Goal: Task Accomplishment & Management: Manage account settings

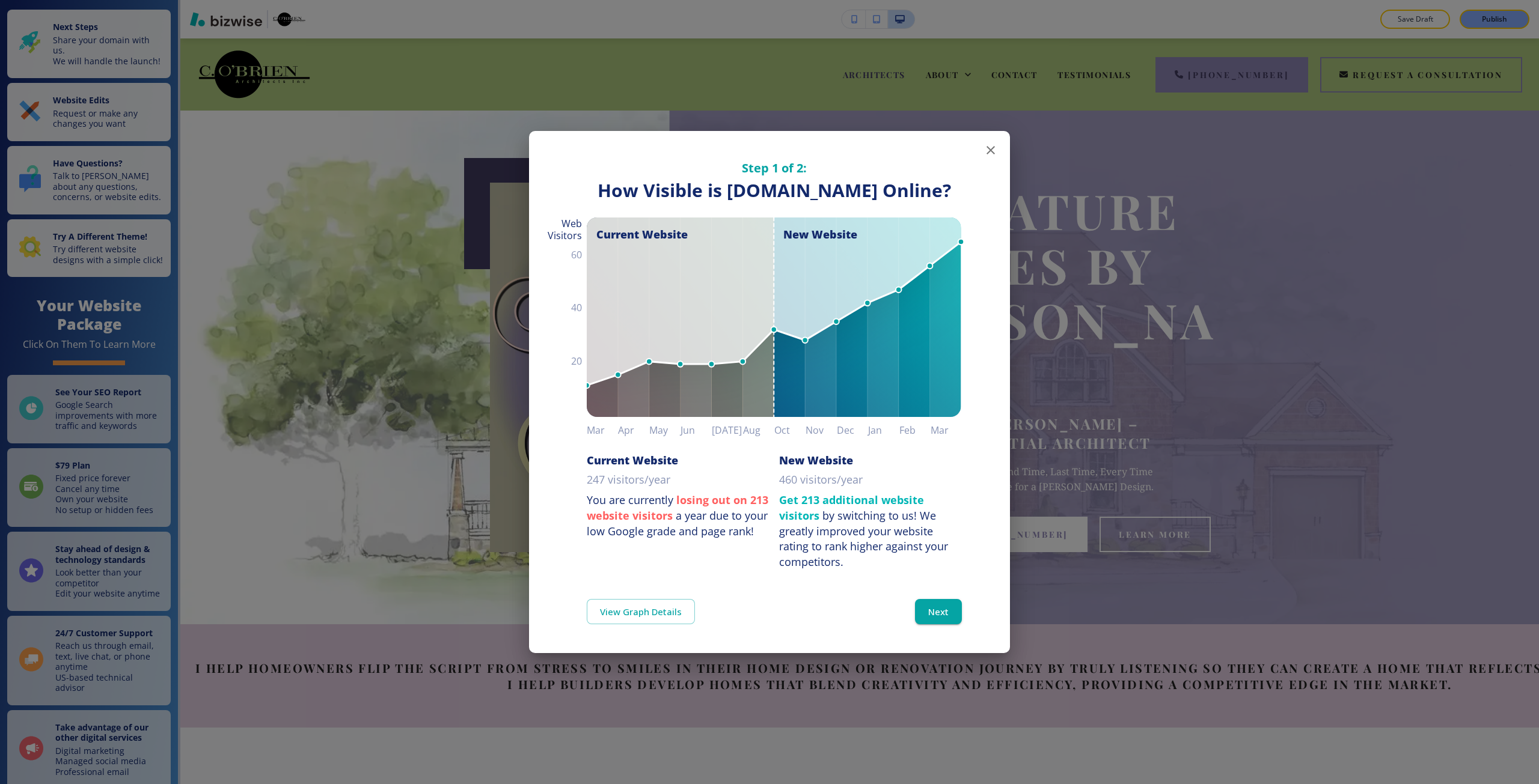
click at [1112, 635] on div "Step 1 of 2: How Visible are You Online? How Visible is cherylobrien.com Online…" at bounding box center [769, 392] width 1539 height 784
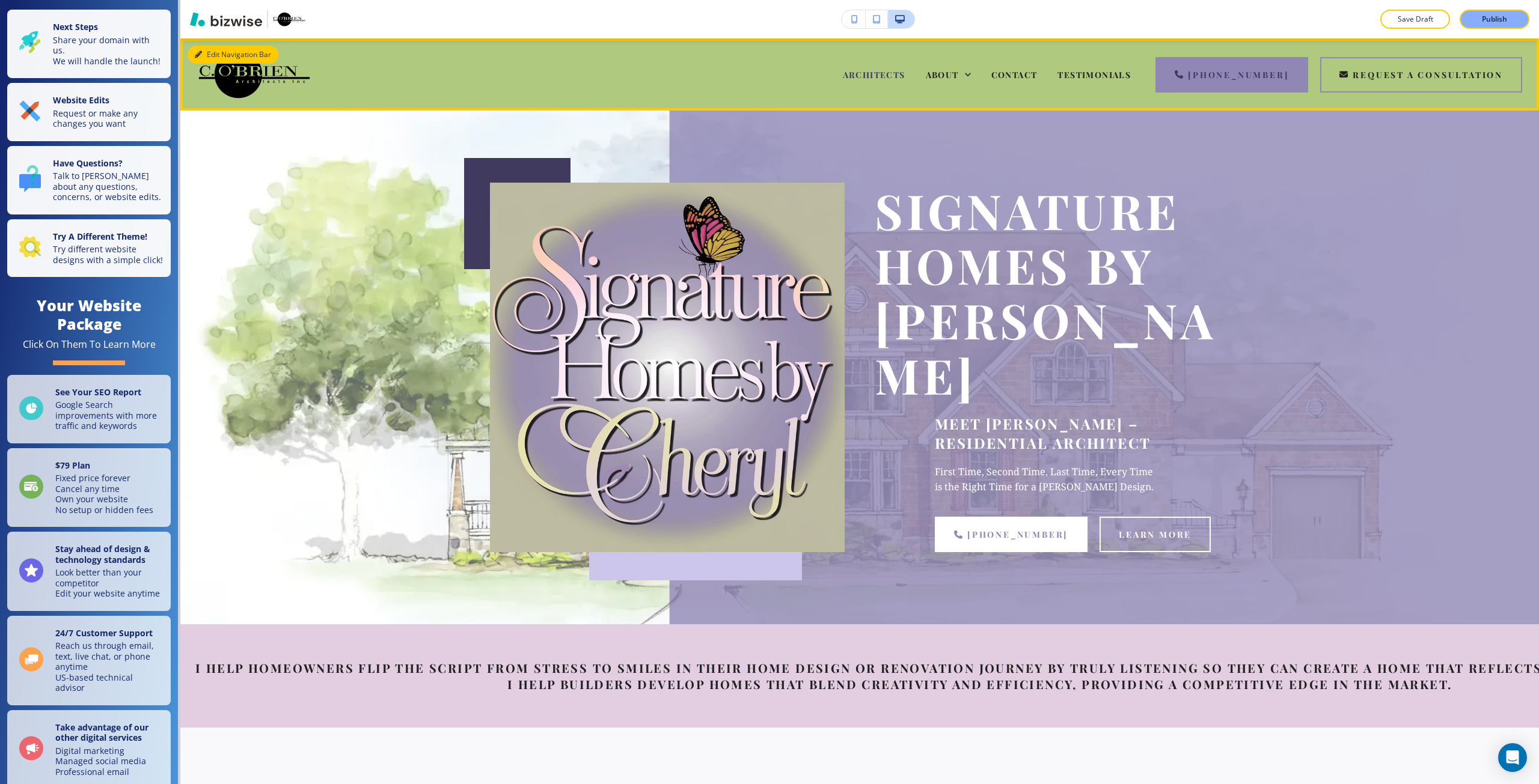
click at [209, 52] on button "Edit Navigation Bar" at bounding box center [233, 55] width 90 height 18
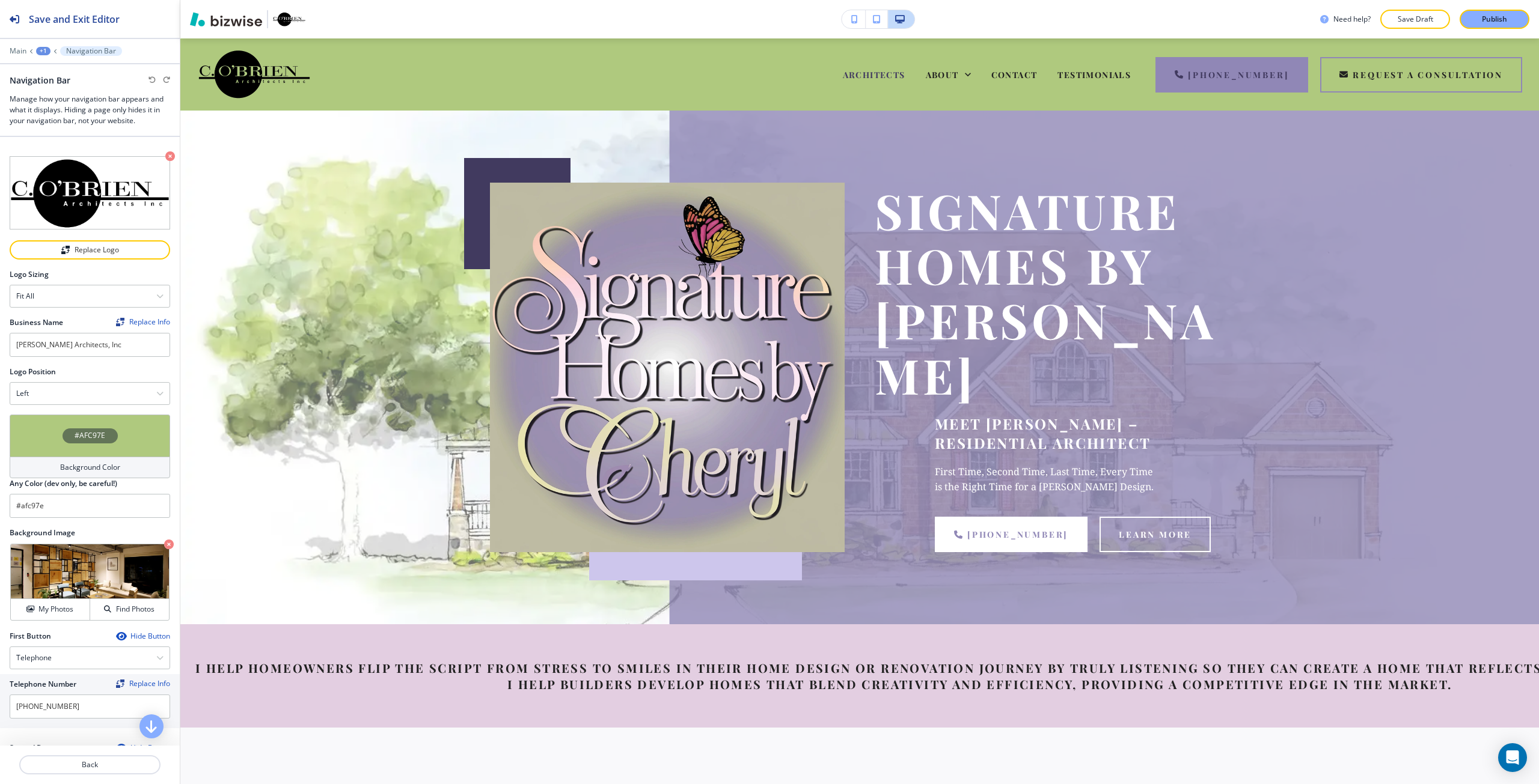
click at [59, 447] on div "#AFC97E" at bounding box center [90, 435] width 160 height 42
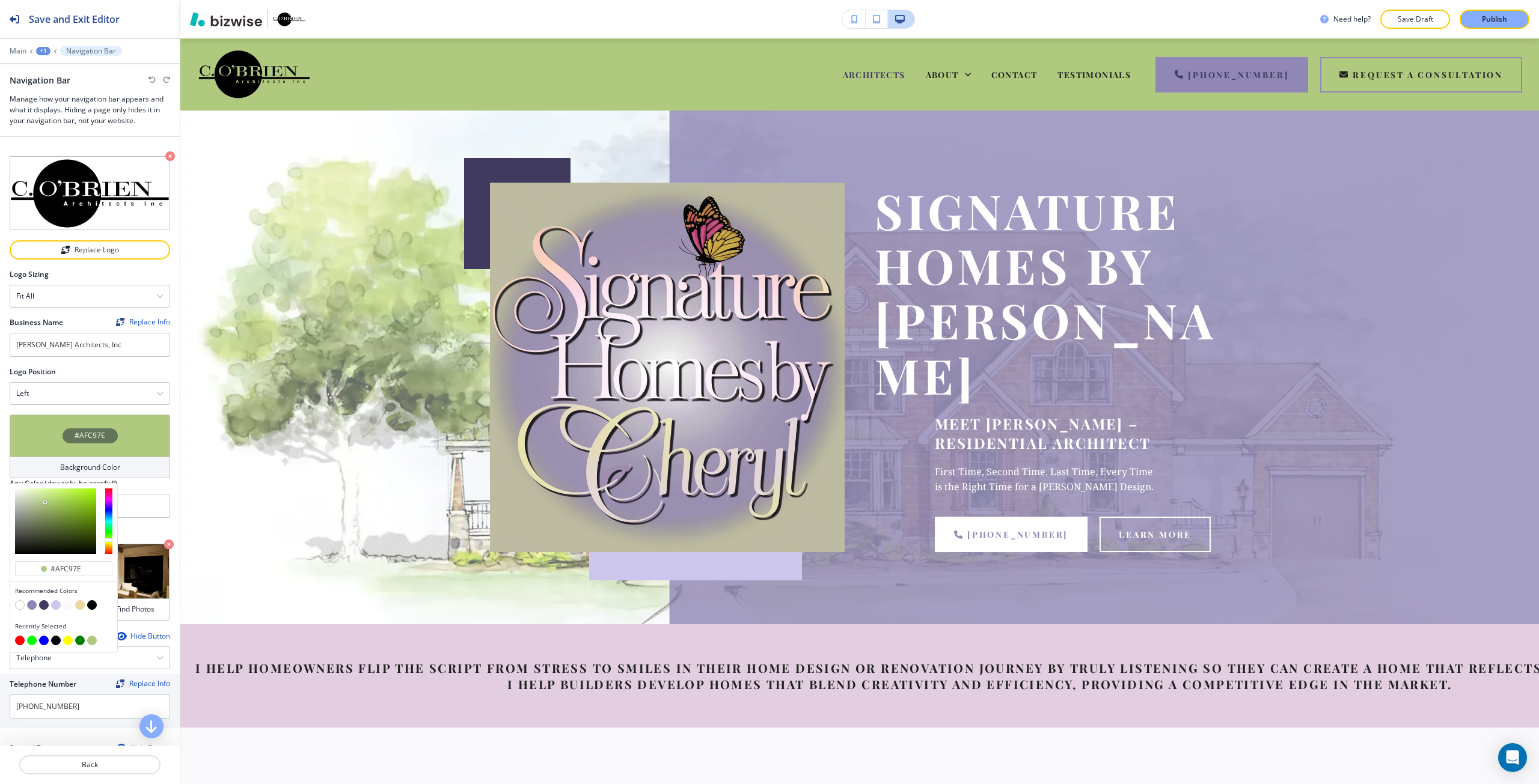
click at [30, 605] on button "button" at bounding box center [31, 605] width 10 height 10
type input "#9087b6"
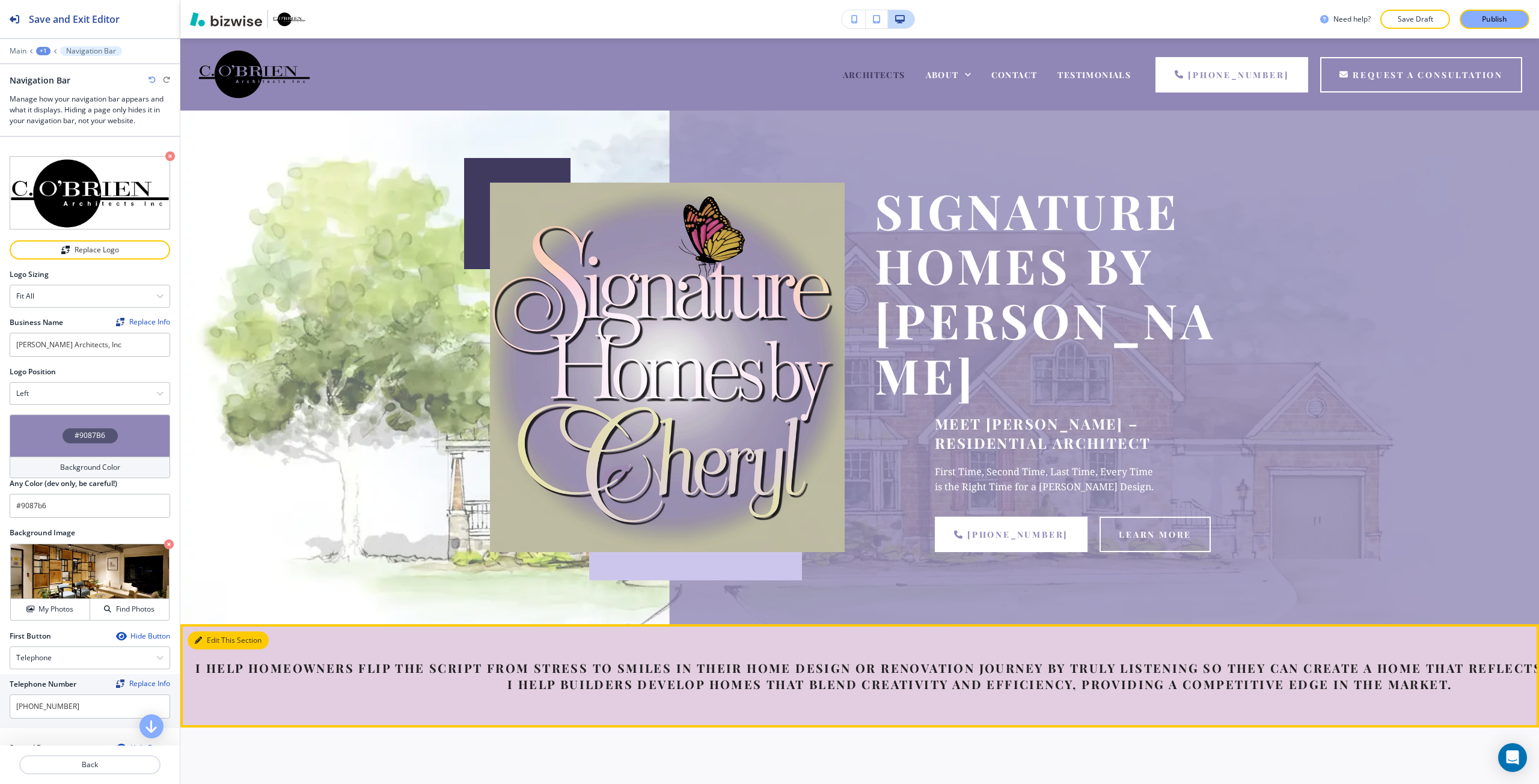
click at [200, 632] on button "Edit This Section" at bounding box center [228, 641] width 81 height 18
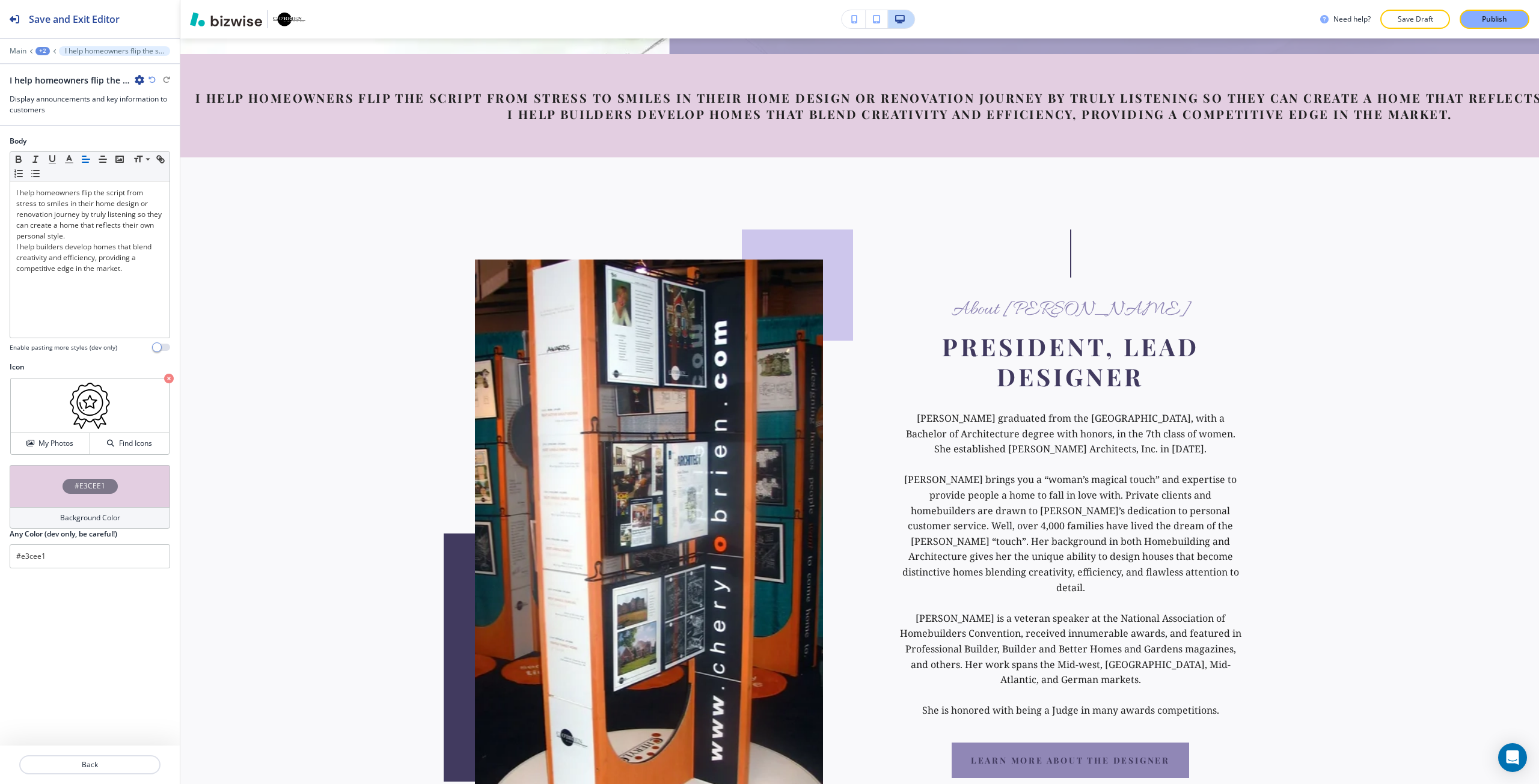
scroll to position [571, 0]
click at [65, 565] on input "#e3cee1" at bounding box center [90, 556] width 160 height 24
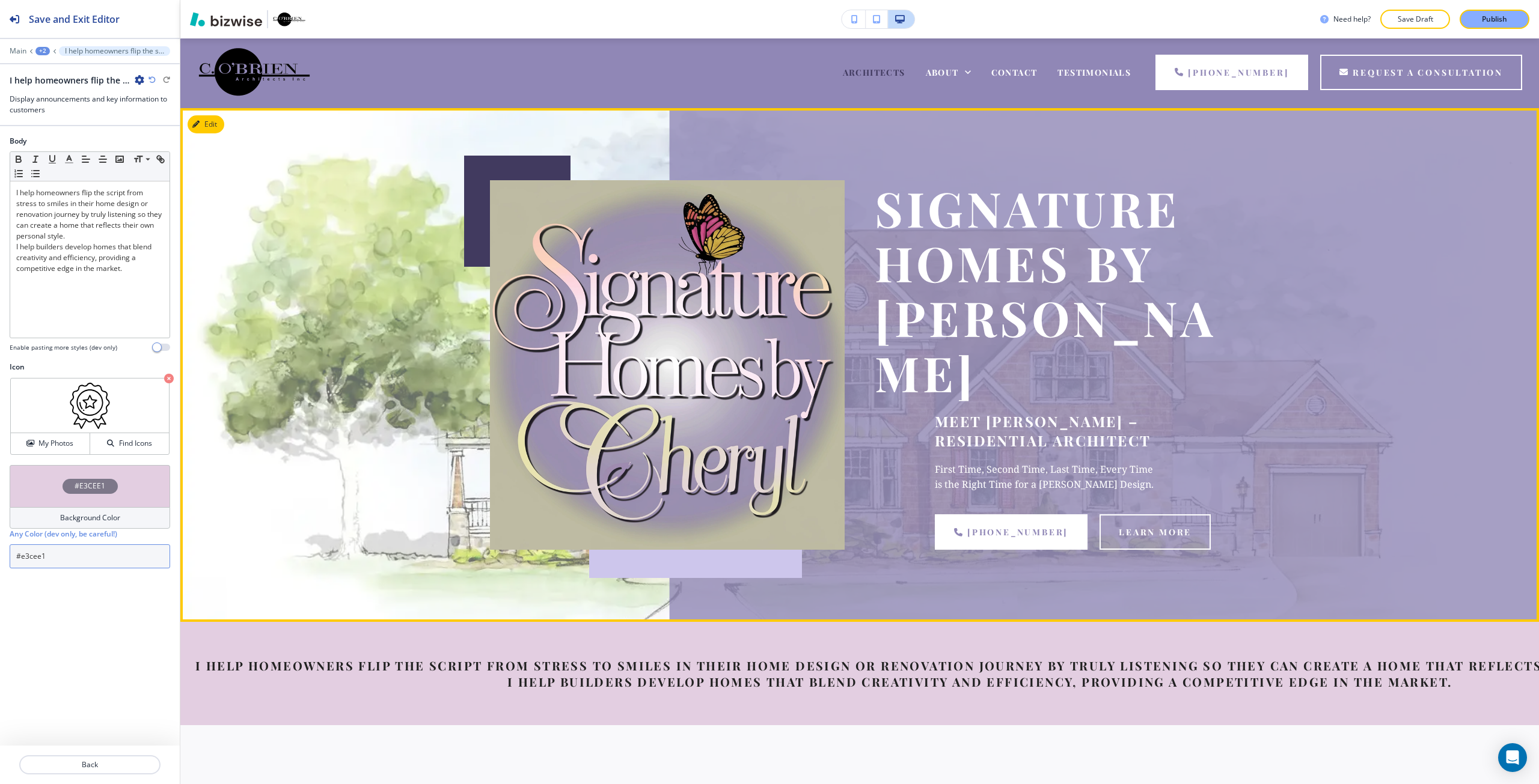
scroll to position [0, 0]
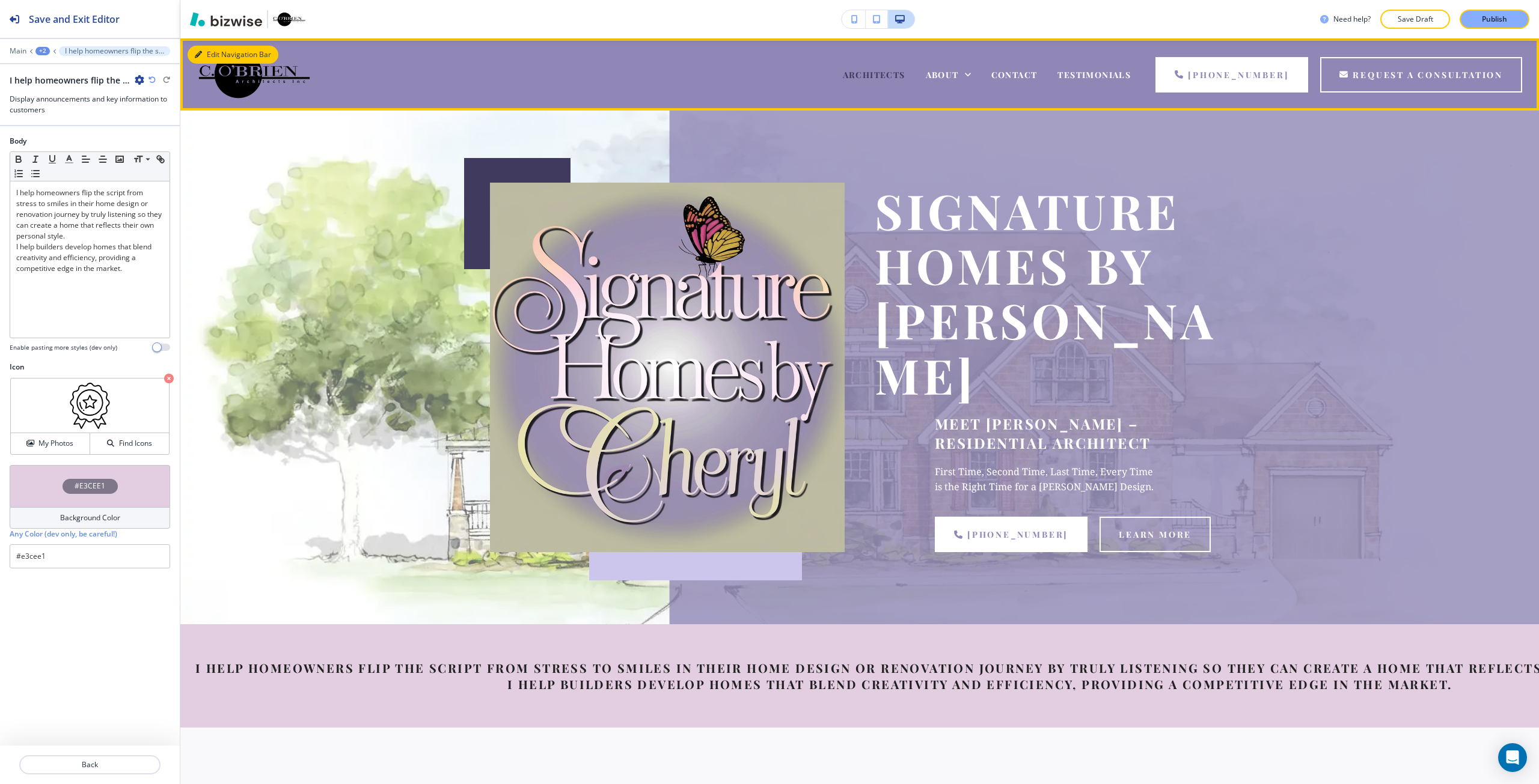
click at [197, 54] on icon "button" at bounding box center [199, 55] width 7 height 7
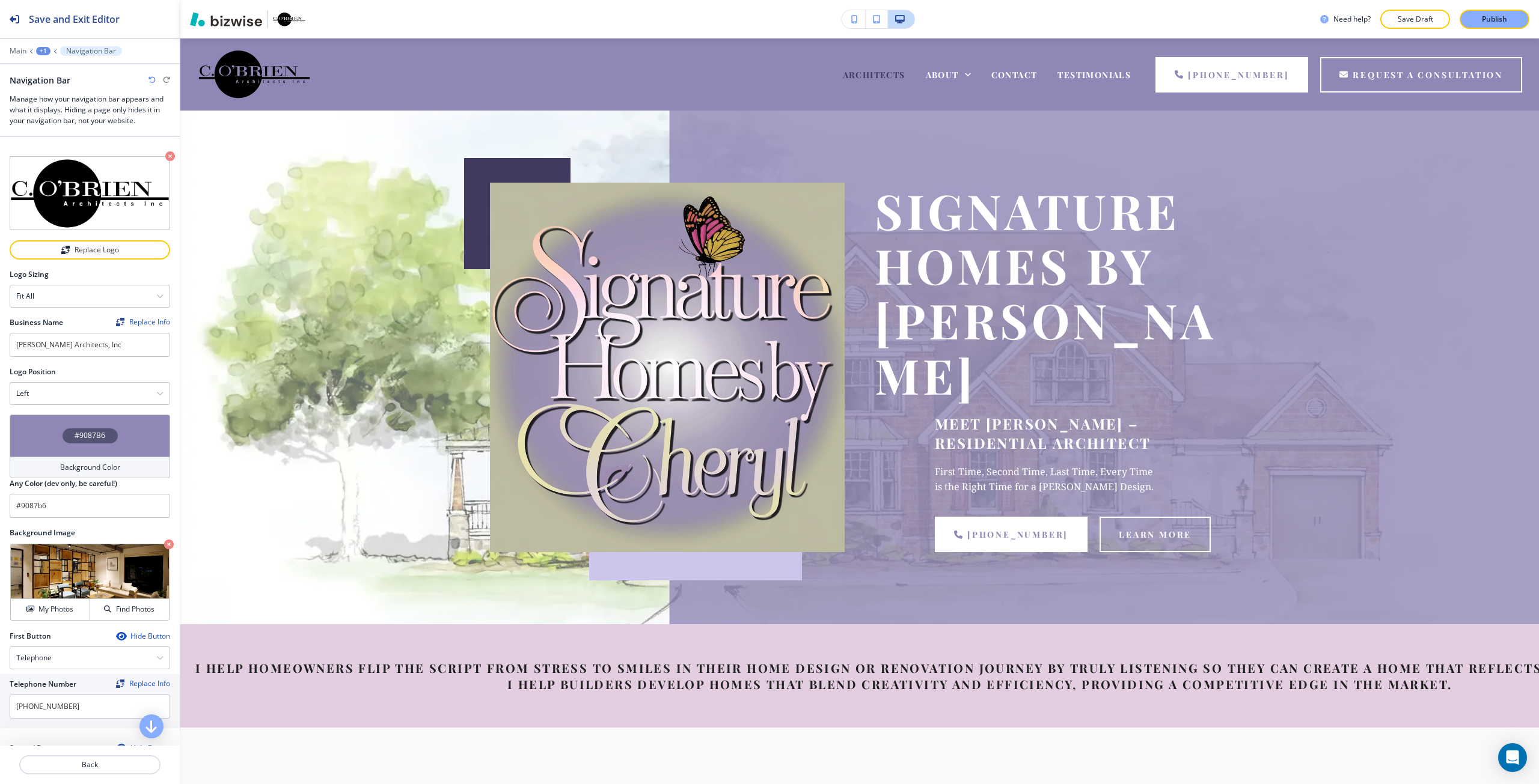
click at [70, 456] on div "Background Color" at bounding box center [90, 467] width 160 height 21
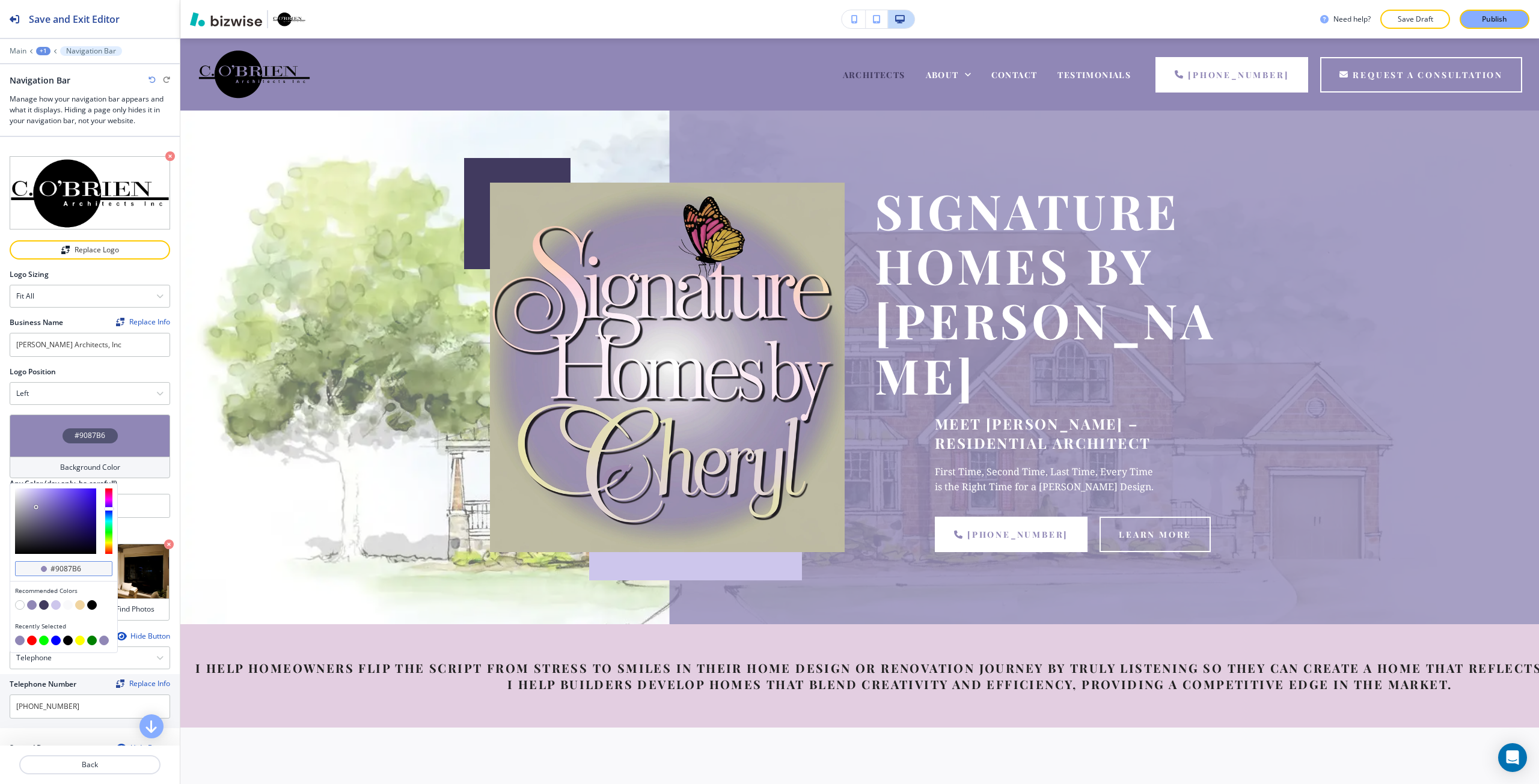
click at [76, 565] on input "#9087b6" at bounding box center [70, 569] width 42 height 10
click at [74, 565] on input "#9087b6" at bounding box center [70, 569] width 42 height 10
paste input "#e3cee1"
paste input "text"
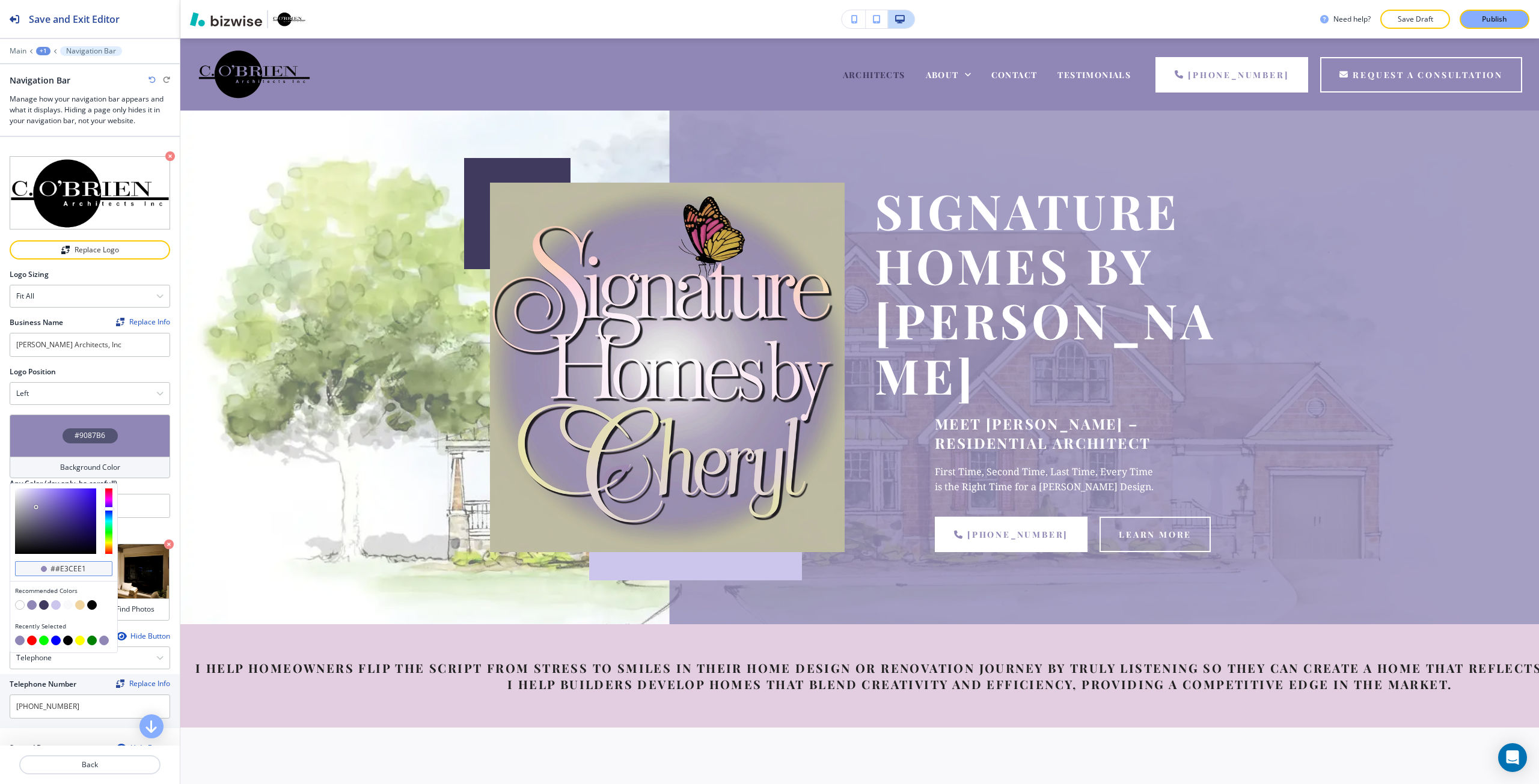
type input "#e3cee1"
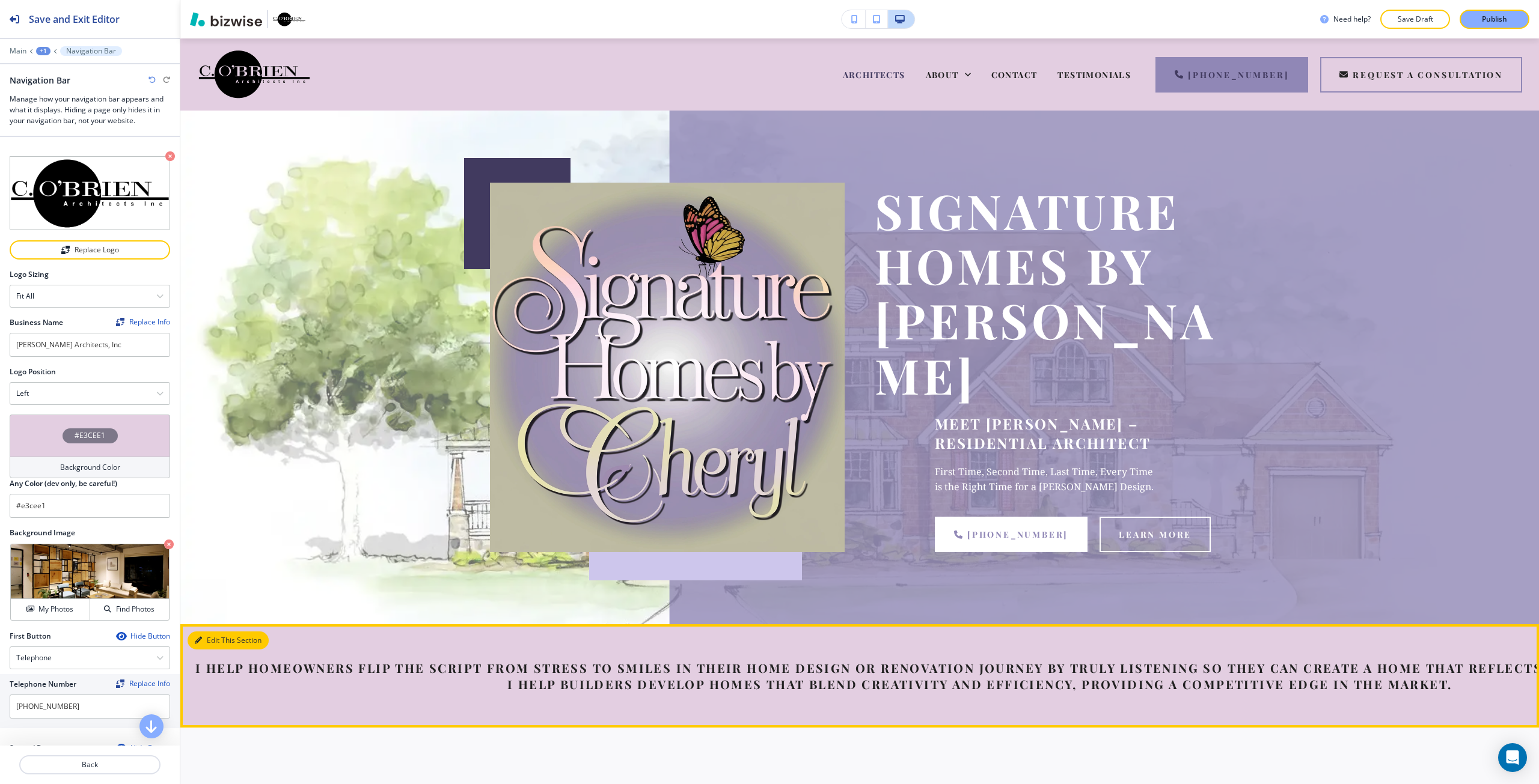
click at [203, 632] on button "Edit This Section" at bounding box center [228, 641] width 81 height 18
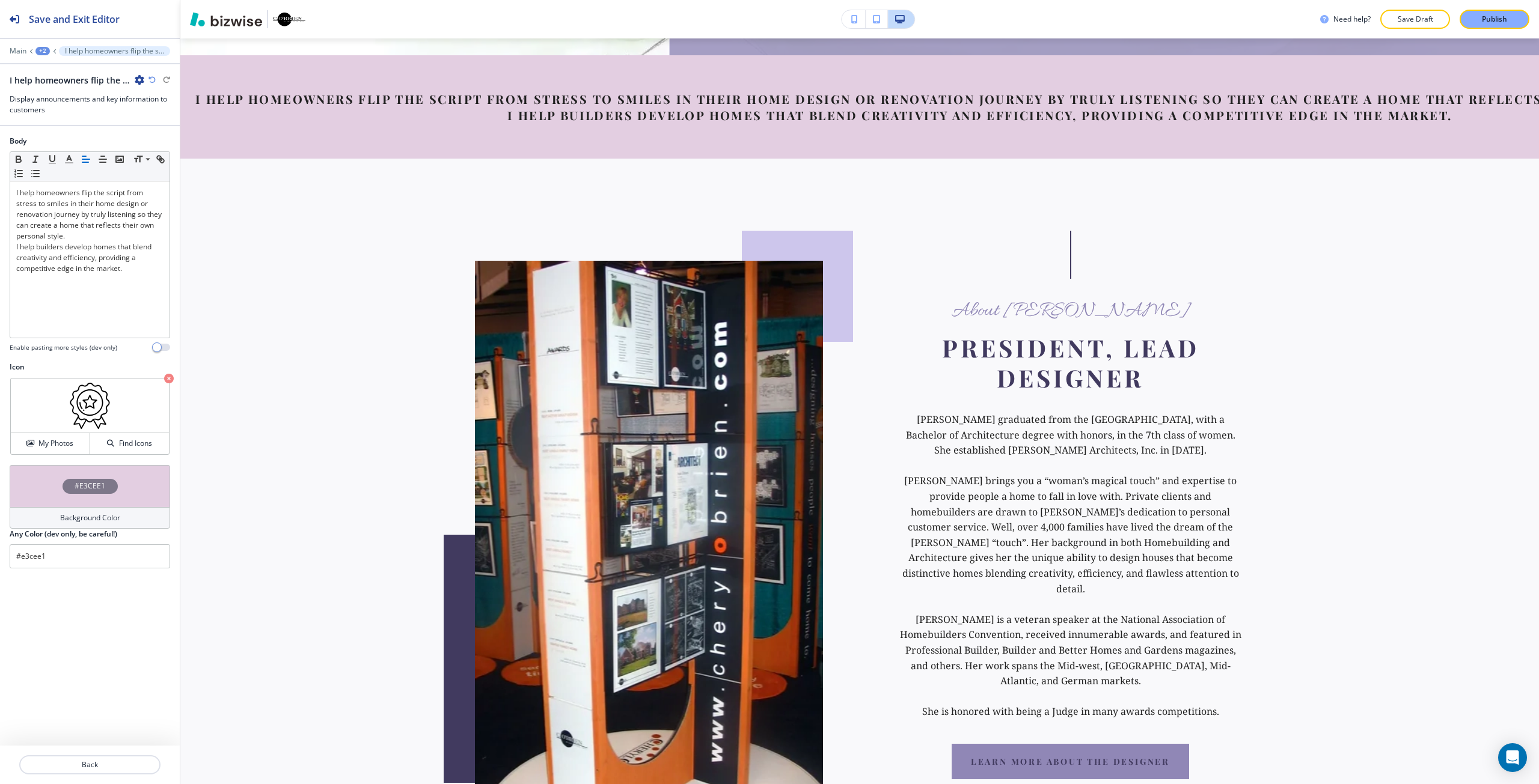
scroll to position [571, 0]
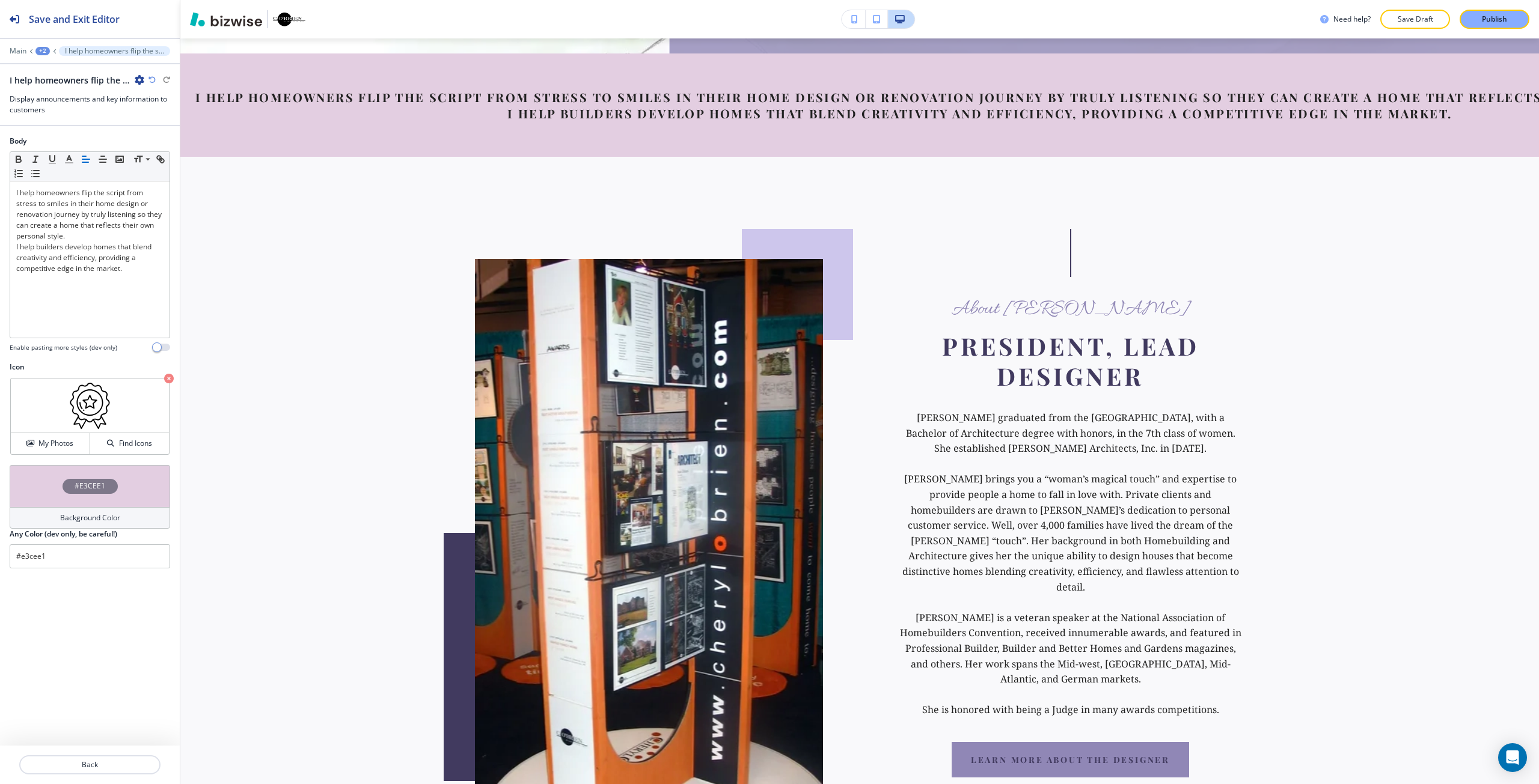
click at [39, 518] on div "Background Color" at bounding box center [90, 518] width 160 height 21
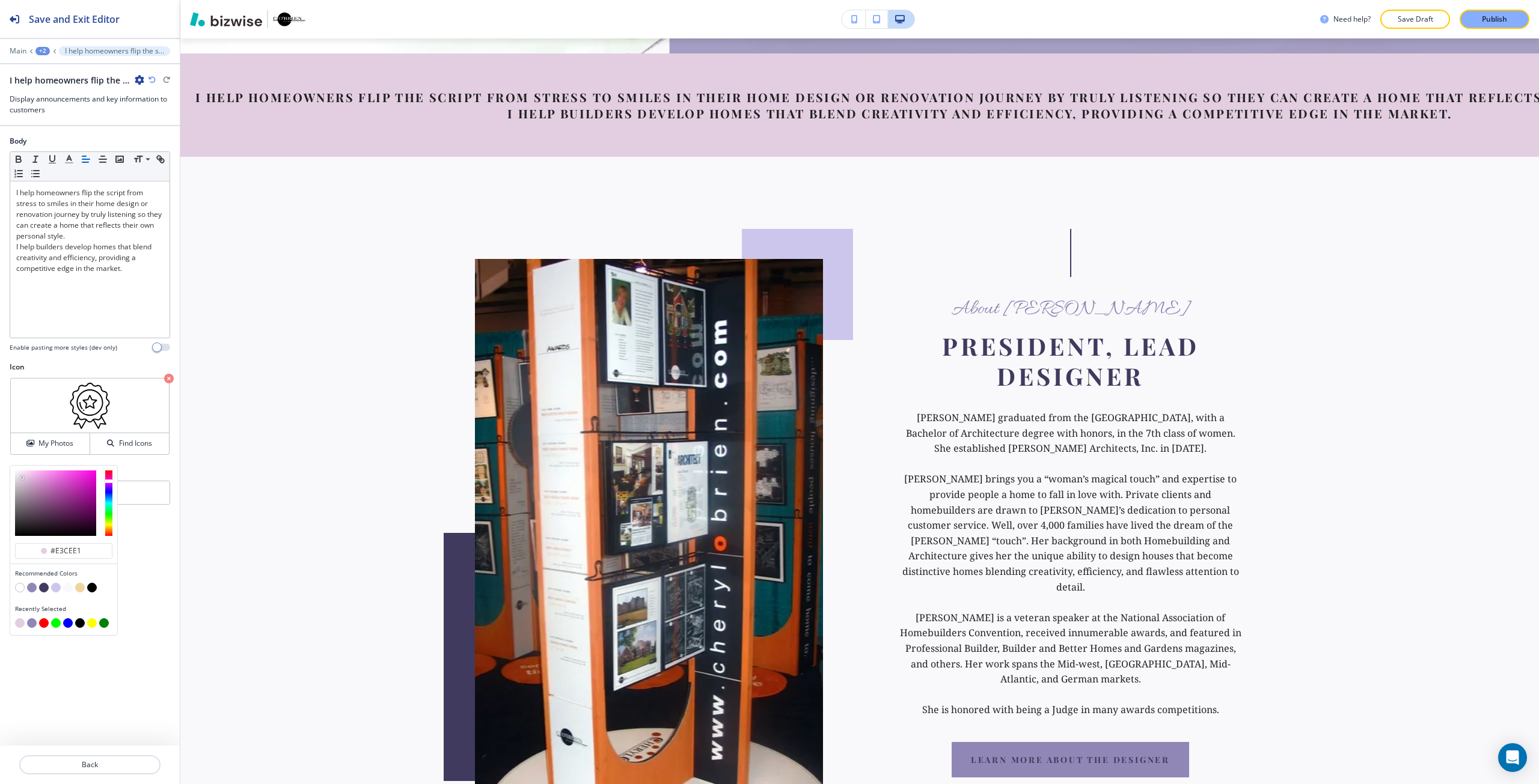
click at [31, 590] on button "button" at bounding box center [31, 587] width 10 height 10
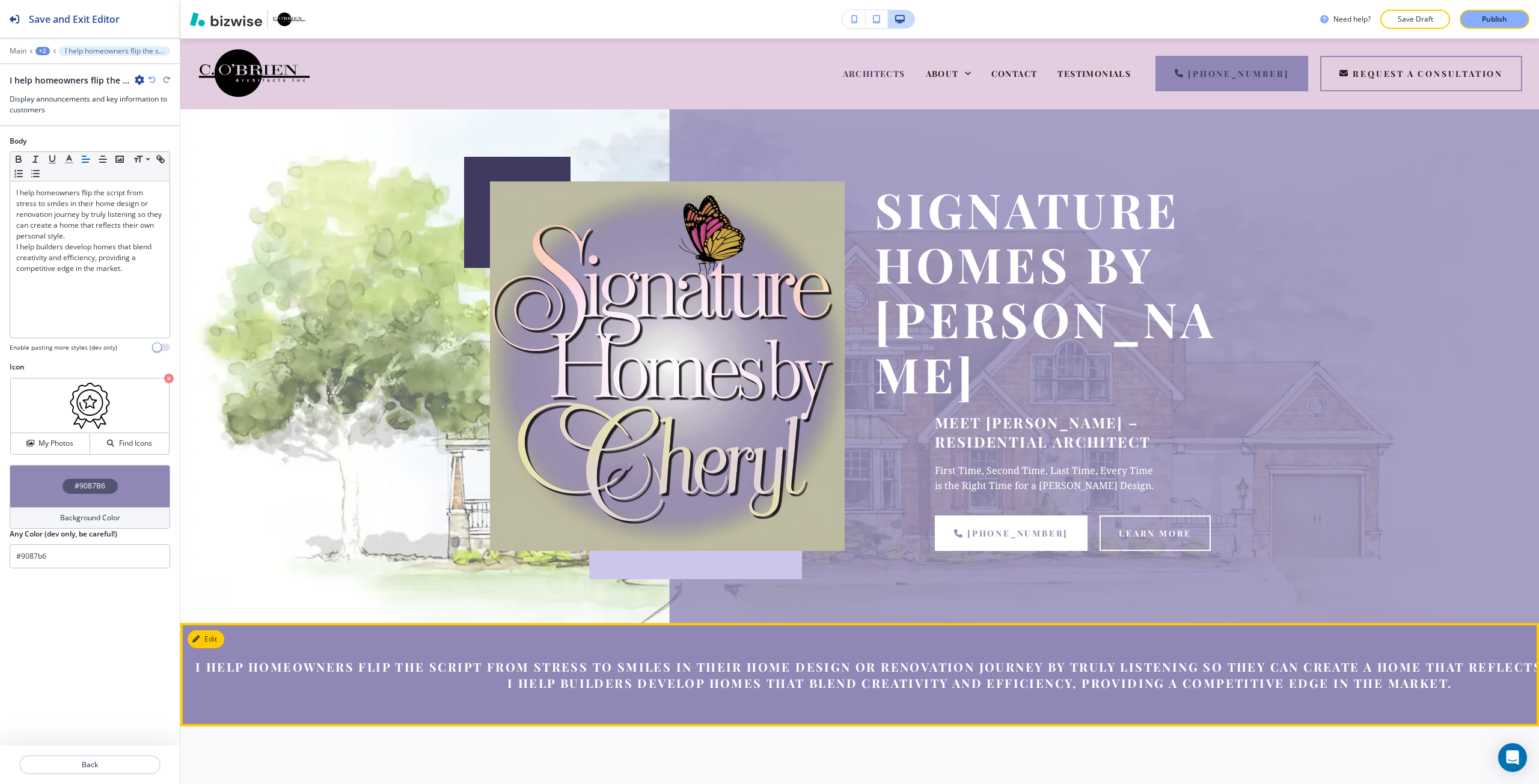
scroll to position [0, 0]
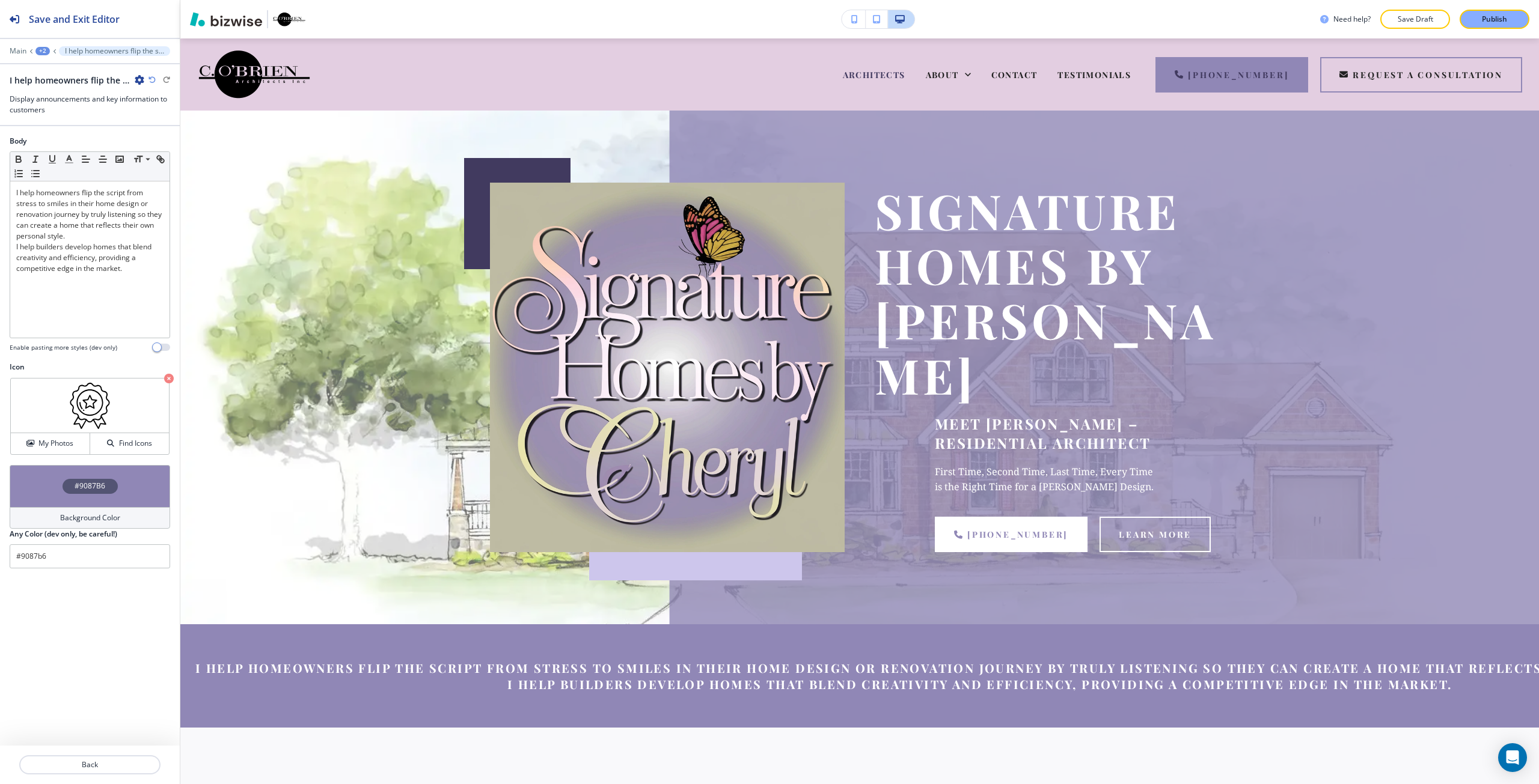
click at [153, 78] on icon "button" at bounding box center [152, 80] width 7 height 7
type input "#e3cee1"
